Goal: Task Accomplishment & Management: Use online tool/utility

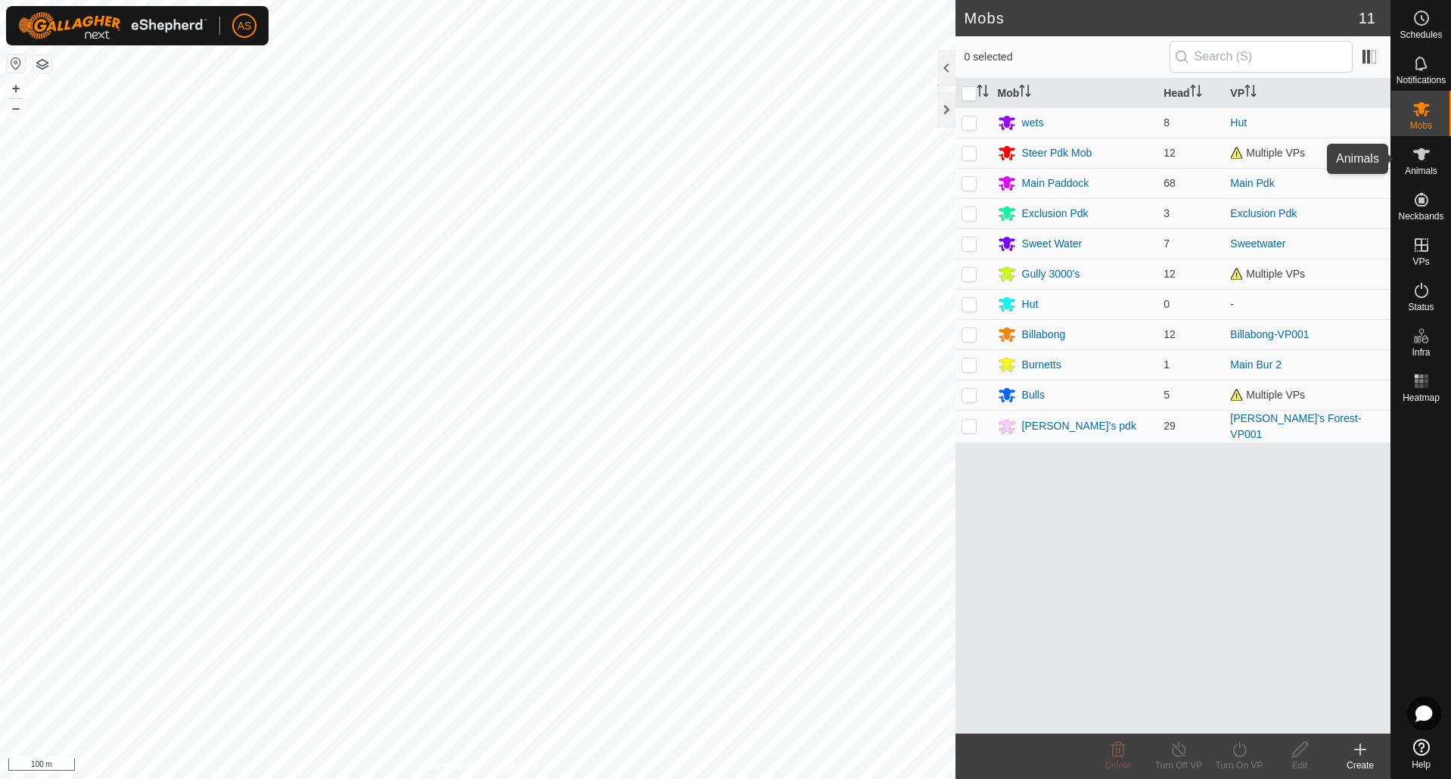
click at [1422, 166] on span "Animals" at bounding box center [1421, 170] width 33 height 9
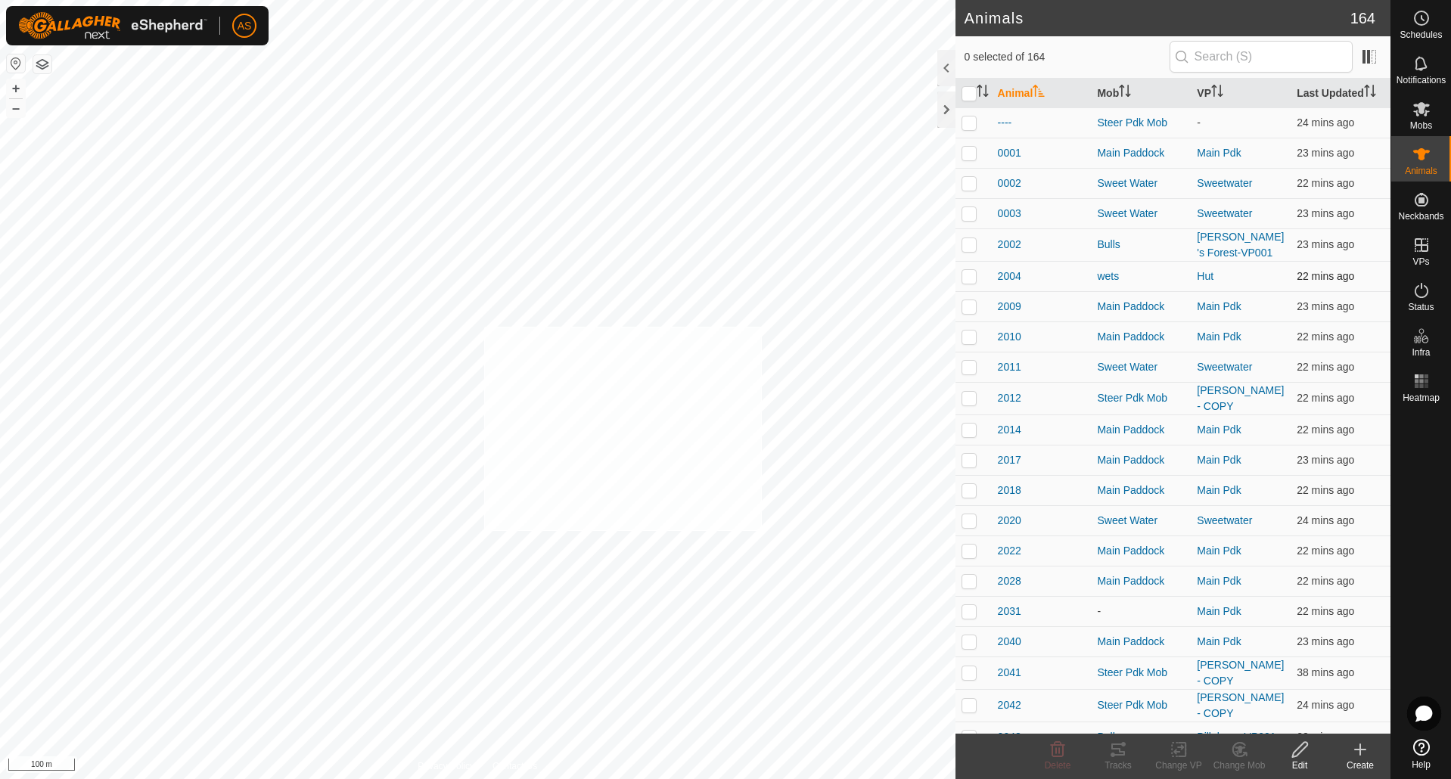
checkbox input "true"
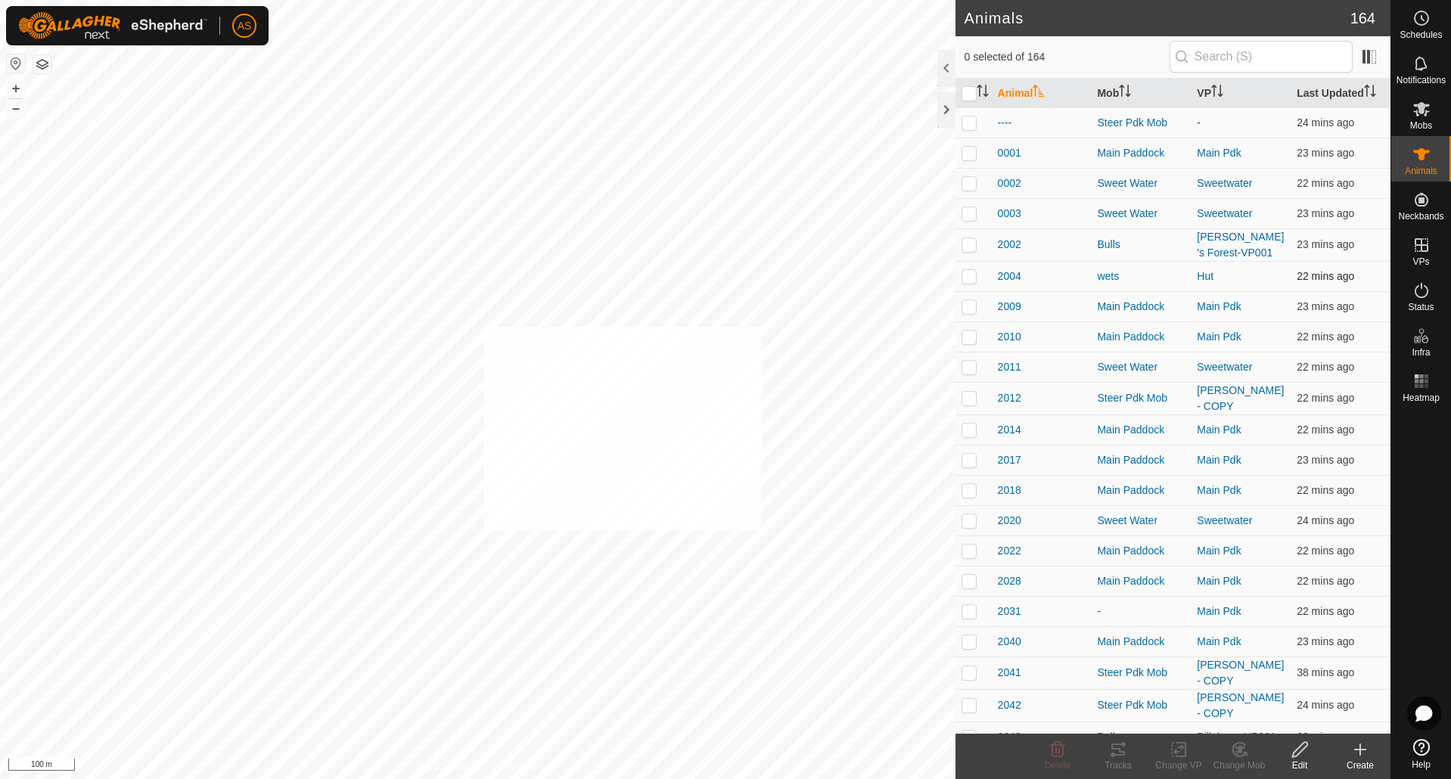
checkbox input "true"
click at [1111, 760] on div "Tracks" at bounding box center [1118, 766] width 61 height 14
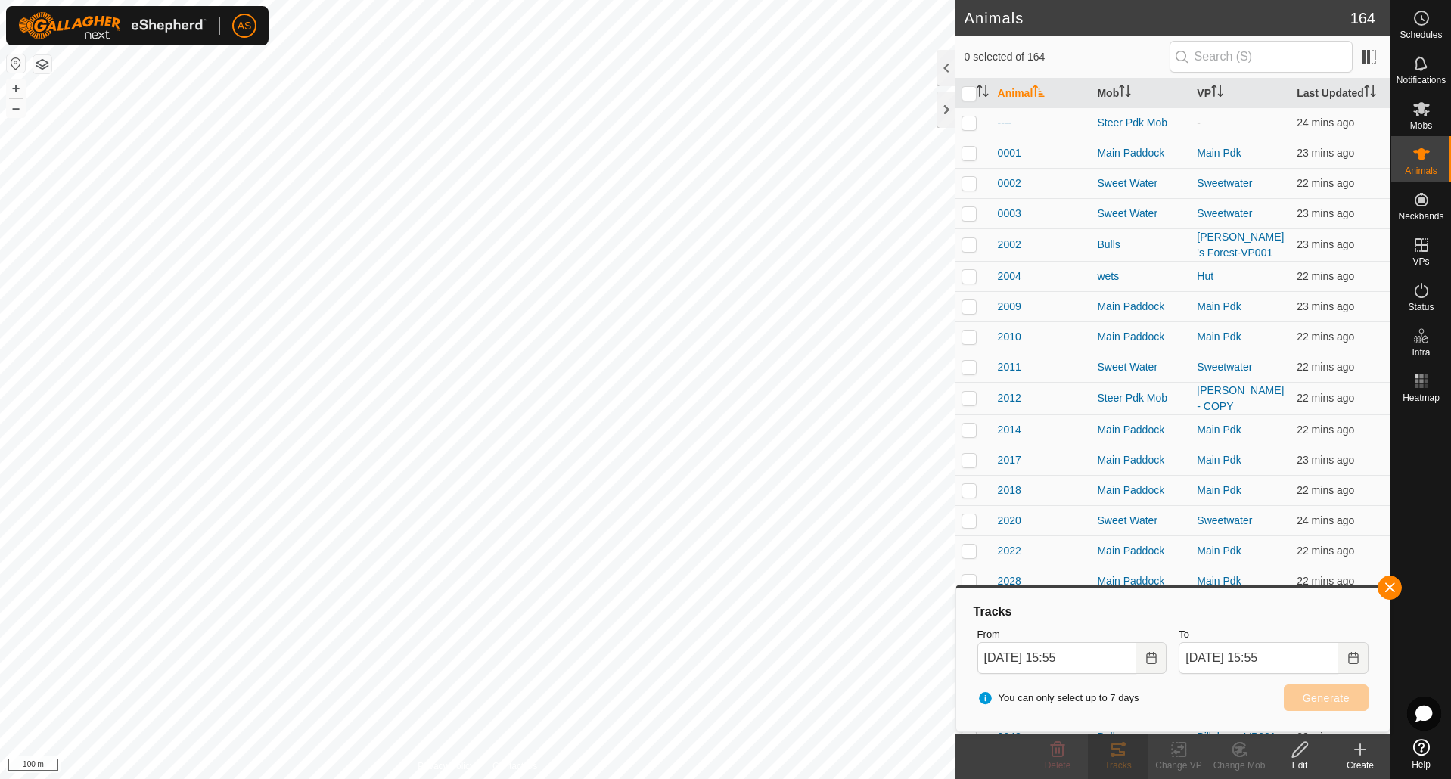
checkbox input "false"
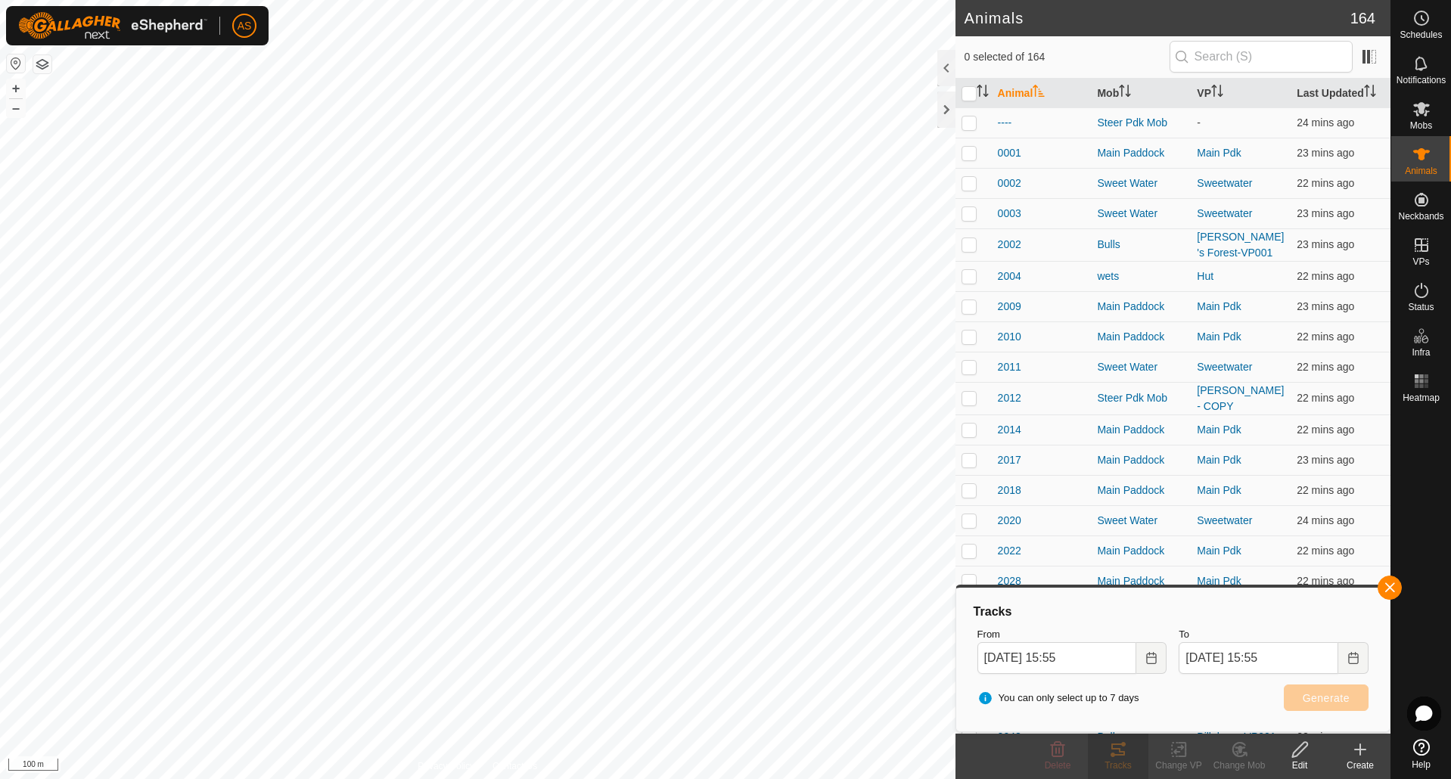
checkbox input "false"
drag, startPoint x: 1391, startPoint y: 589, endPoint x: 1264, endPoint y: 564, distance: 128.9
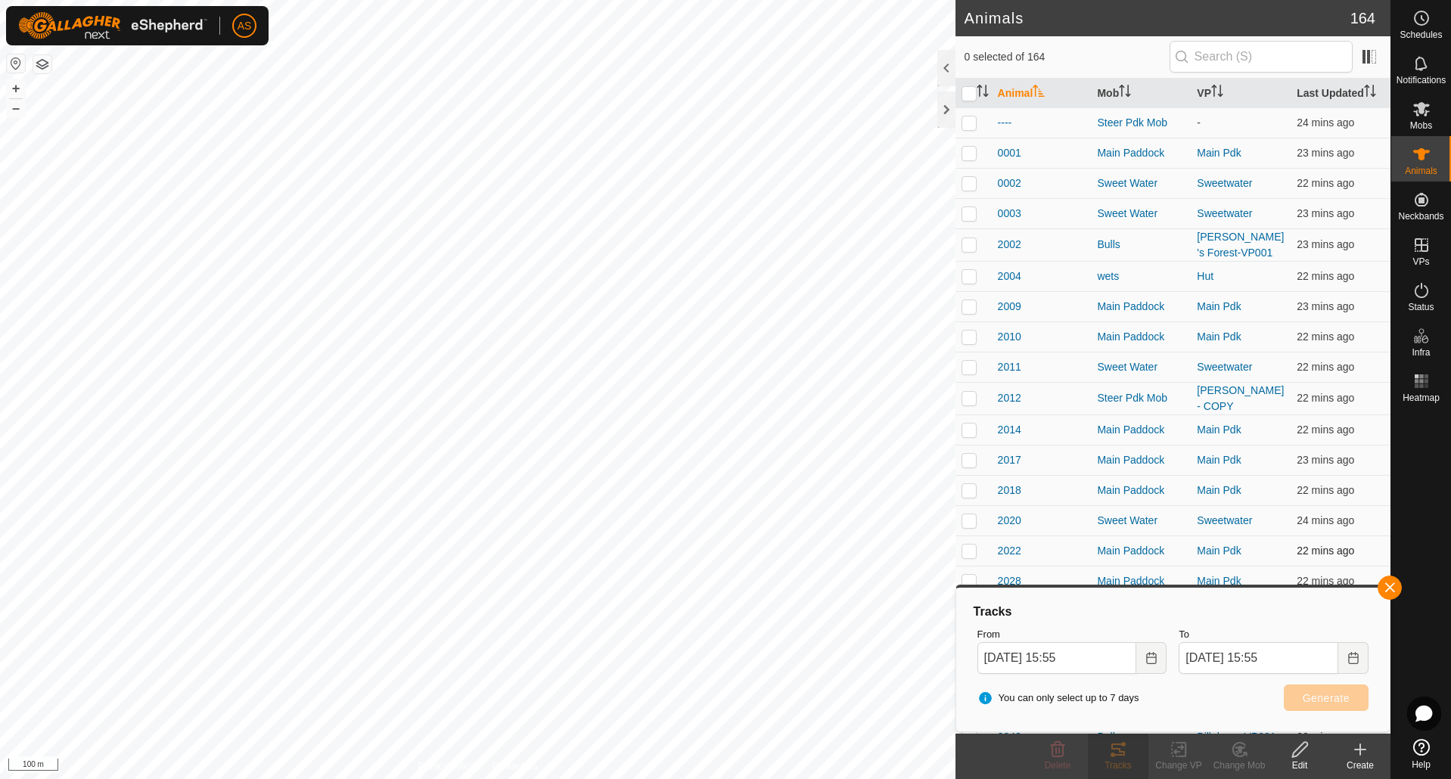
click at [1391, 589] on button "button" at bounding box center [1390, 588] width 24 height 24
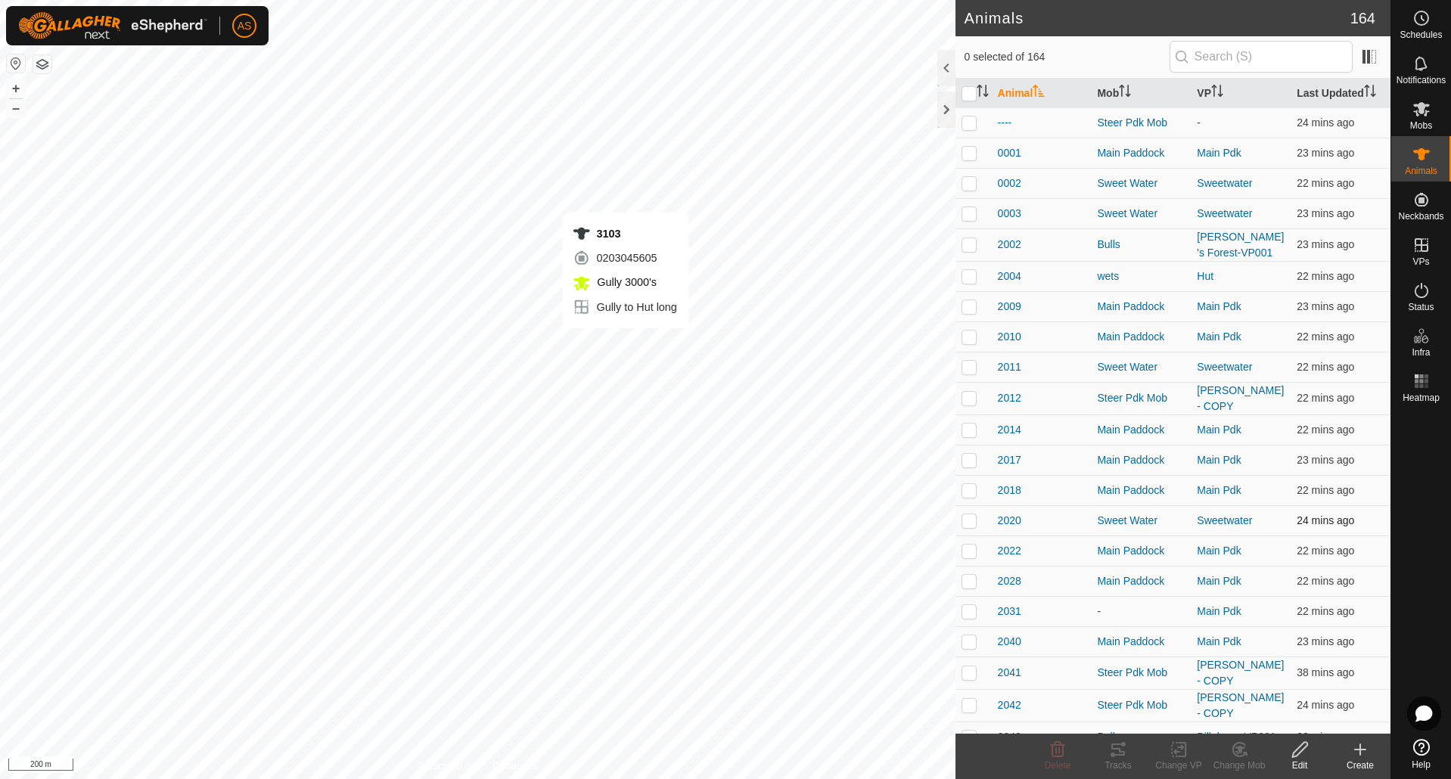
checkbox input "true"
click at [1110, 753] on icon at bounding box center [1118, 750] width 18 height 18
